Goal: Find contact information: Obtain details needed to contact an individual or organization

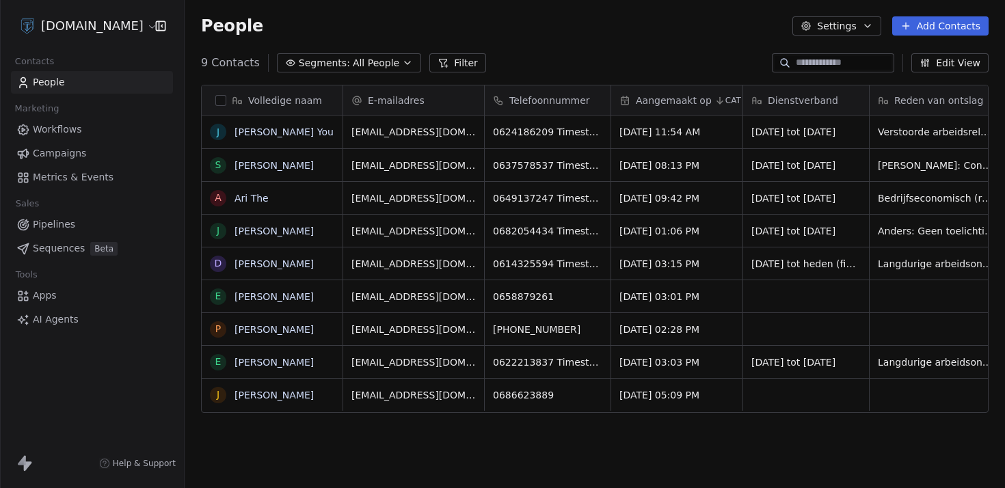
scroll to position [419, 810]
click at [263, 132] on link "[PERSON_NAME] You" at bounding box center [283, 131] width 99 height 11
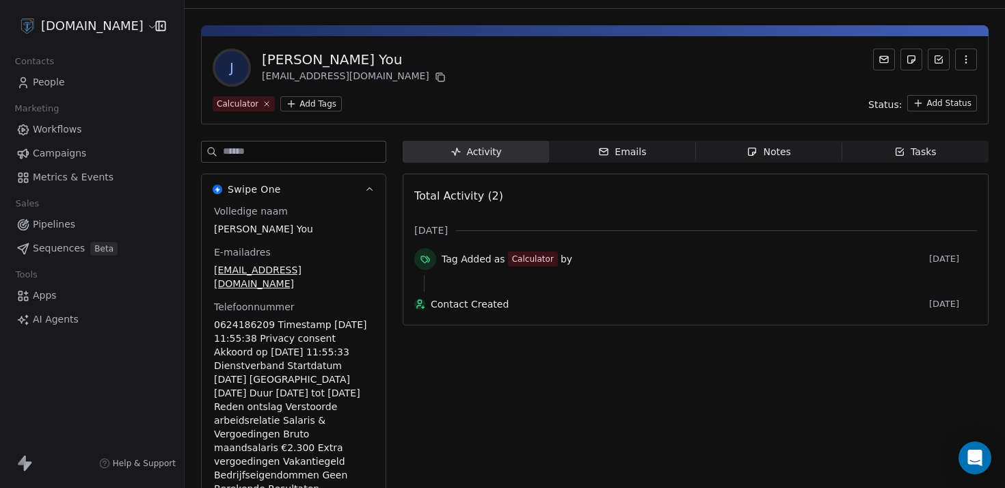
scroll to position [31, 0]
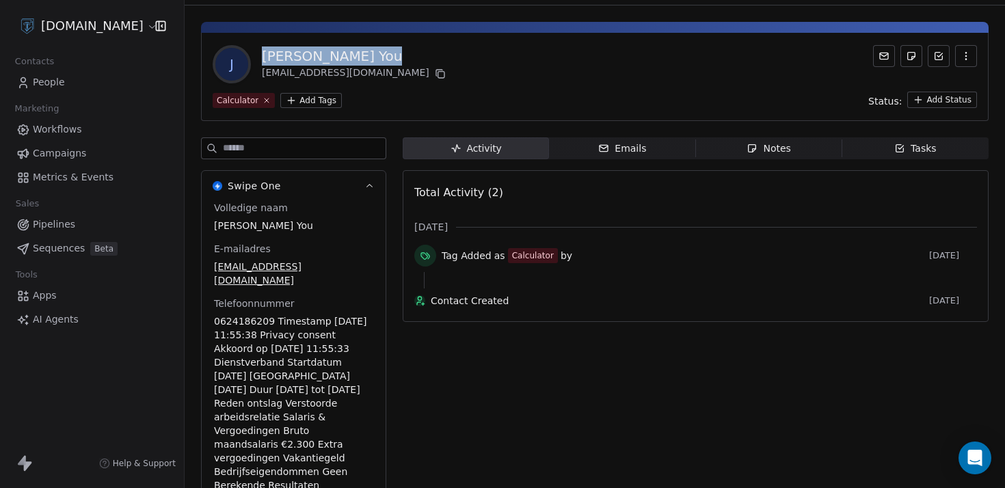
drag, startPoint x: 387, startPoint y: 57, endPoint x: 256, endPoint y: 59, distance: 131.2
click at [256, 59] on div "J [PERSON_NAME] You [EMAIL_ADDRESS][DOMAIN_NAME]" at bounding box center [595, 64] width 764 height 38
copy div "[PERSON_NAME] You"
